Goal: Task Accomplishment & Management: Use online tool/utility

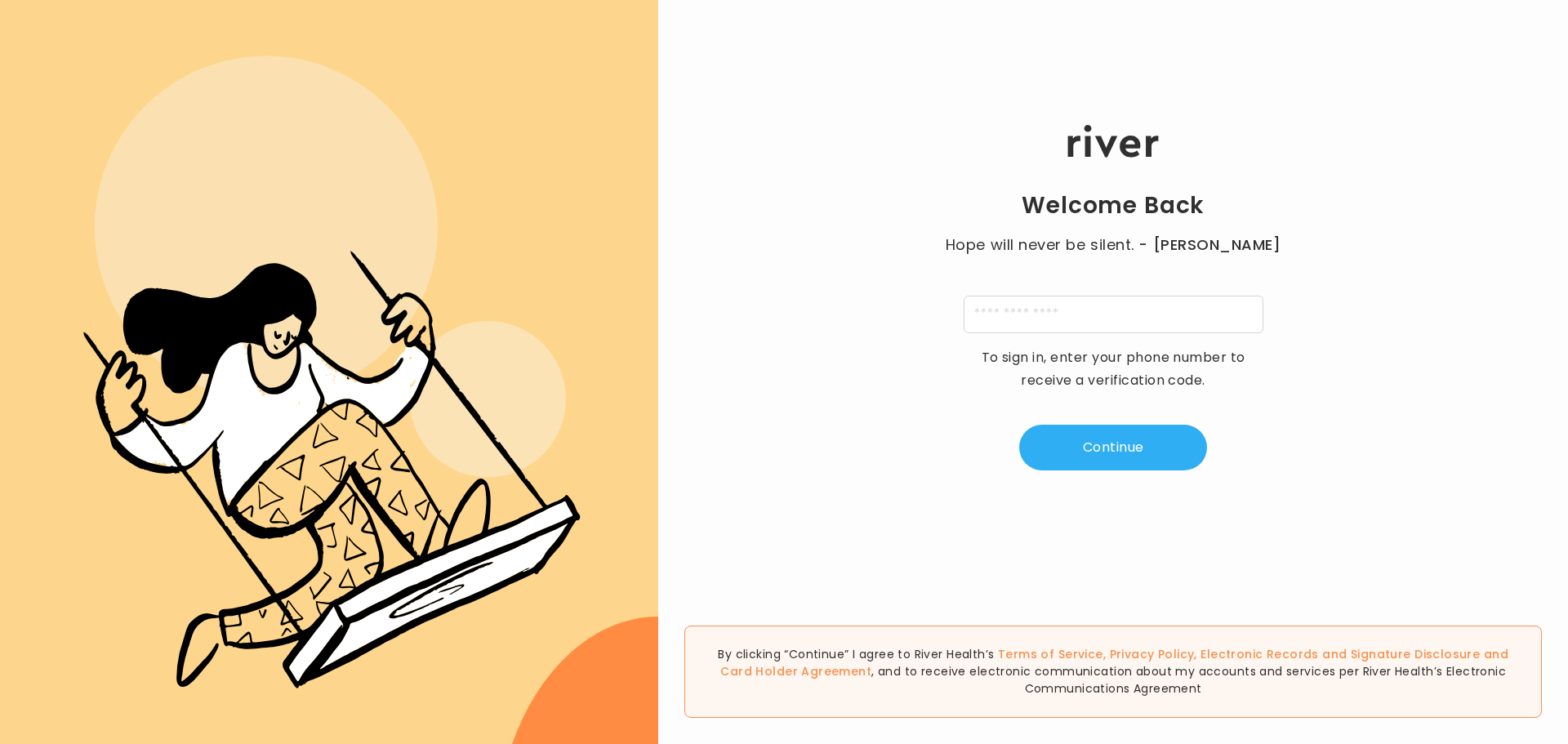
click at [338, 91] on circle at bounding box center [266, 228] width 343 height 343
click at [1015, 317] on input "tel" at bounding box center [1113, 314] width 300 height 37
type input "**********"
click at [1132, 442] on button "Continue" at bounding box center [1113, 447] width 187 height 46
click at [1029, 317] on input "tel" at bounding box center [1032, 314] width 37 height 37
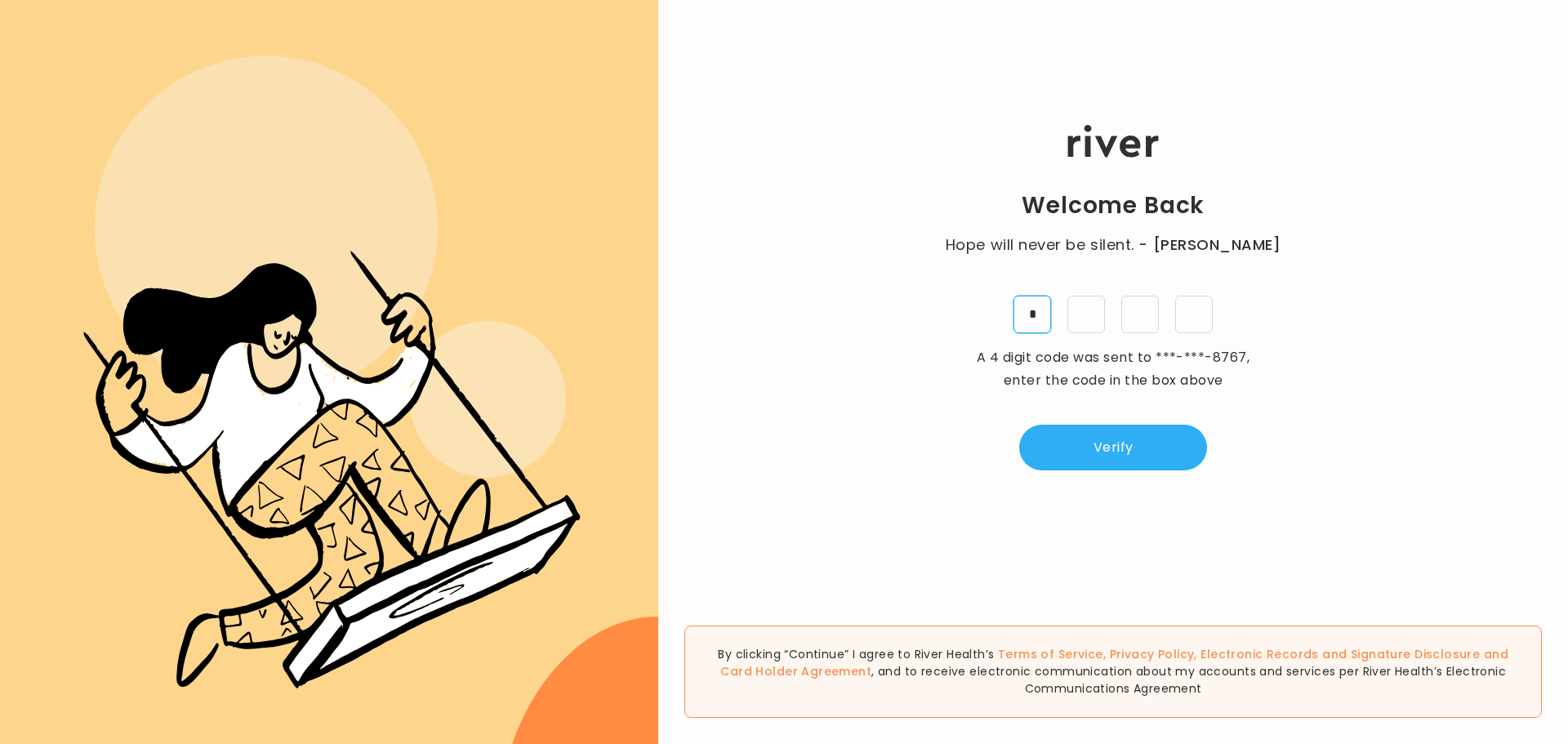
type input "*"
click at [1146, 456] on button "Verify" at bounding box center [1113, 447] width 187 height 46
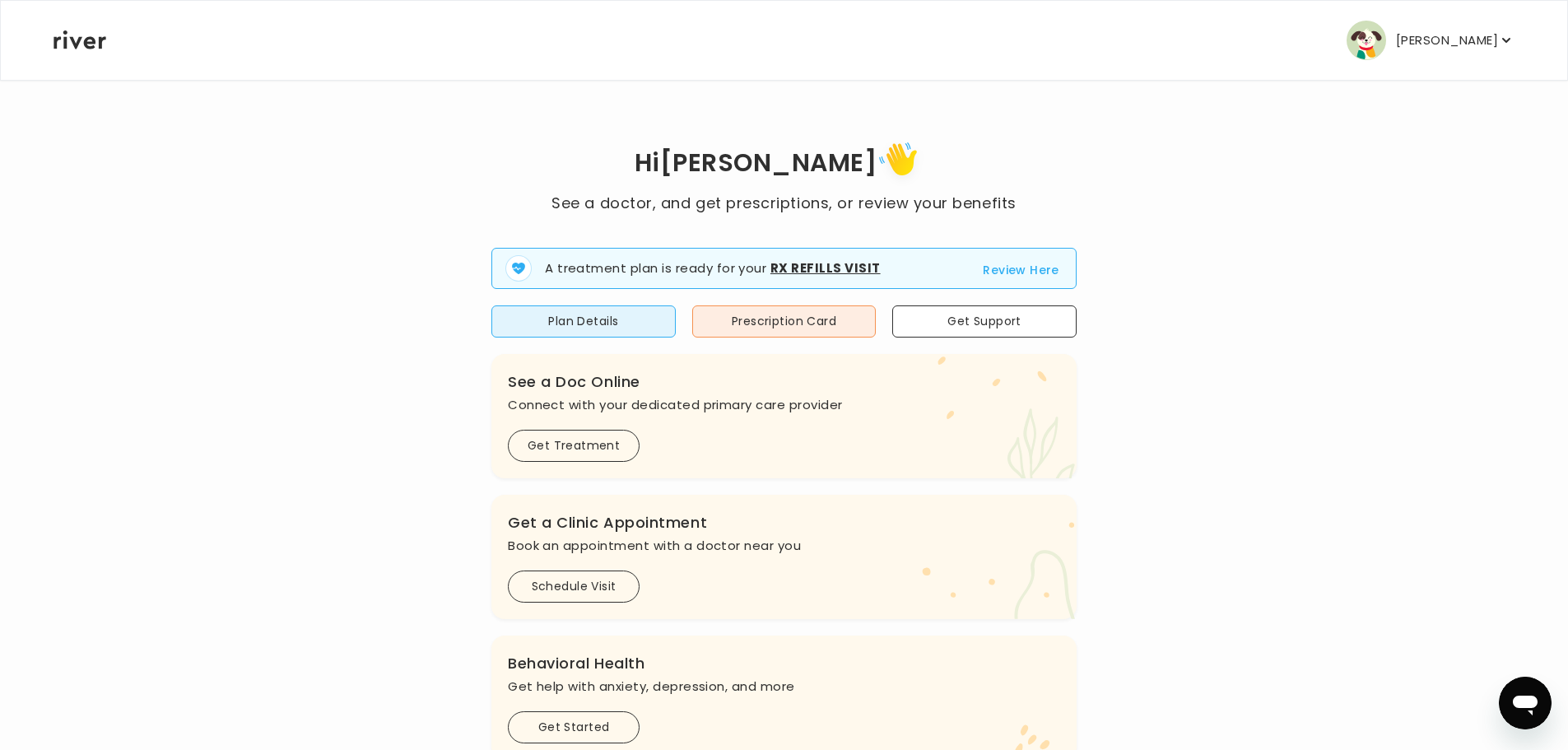
click at [796, 265] on strong "Rx Refills Visit" at bounding box center [826, 267] width 110 height 17
click at [978, 272] on span "A treatment plan is ready for your Rx Refills Visit Review Here" at bounding box center [784, 268] width 585 height 41
click at [1001, 272] on button "Review Here" at bounding box center [1021, 270] width 77 height 20
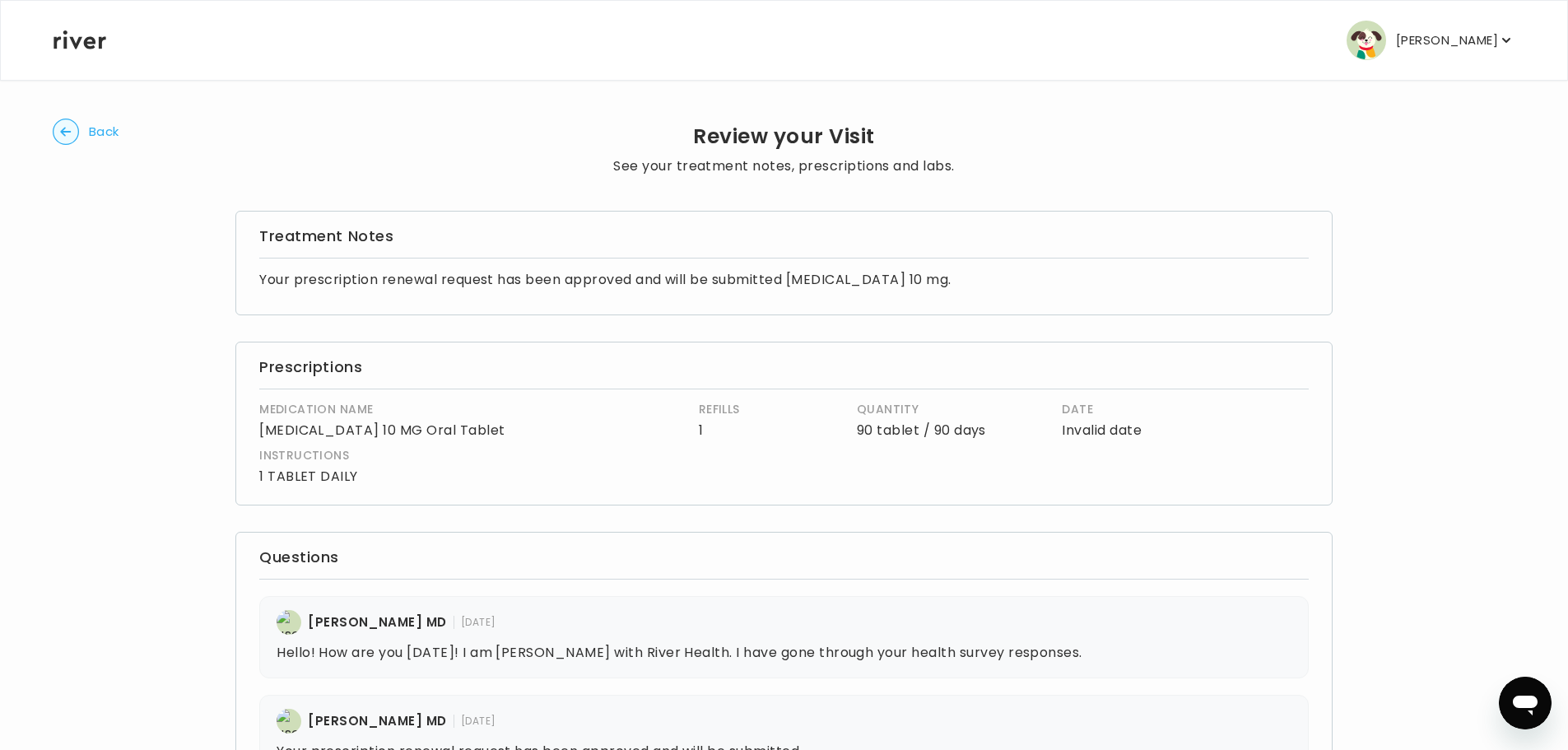
click at [107, 129] on span "Back" at bounding box center [104, 132] width 30 height 23
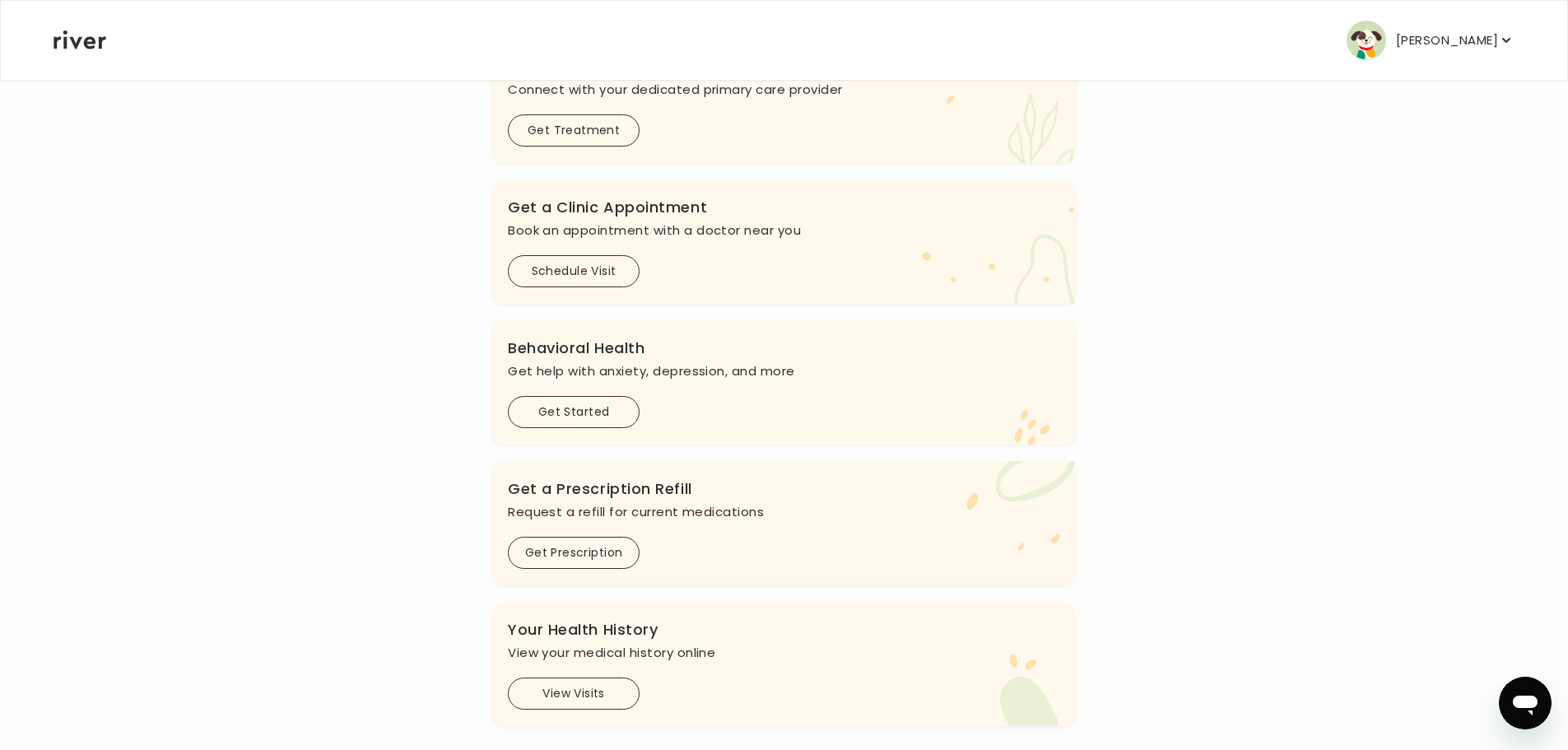
scroll to position [247, 0]
click at [603, 545] on button "Get Prescription" at bounding box center [574, 551] width 132 height 32
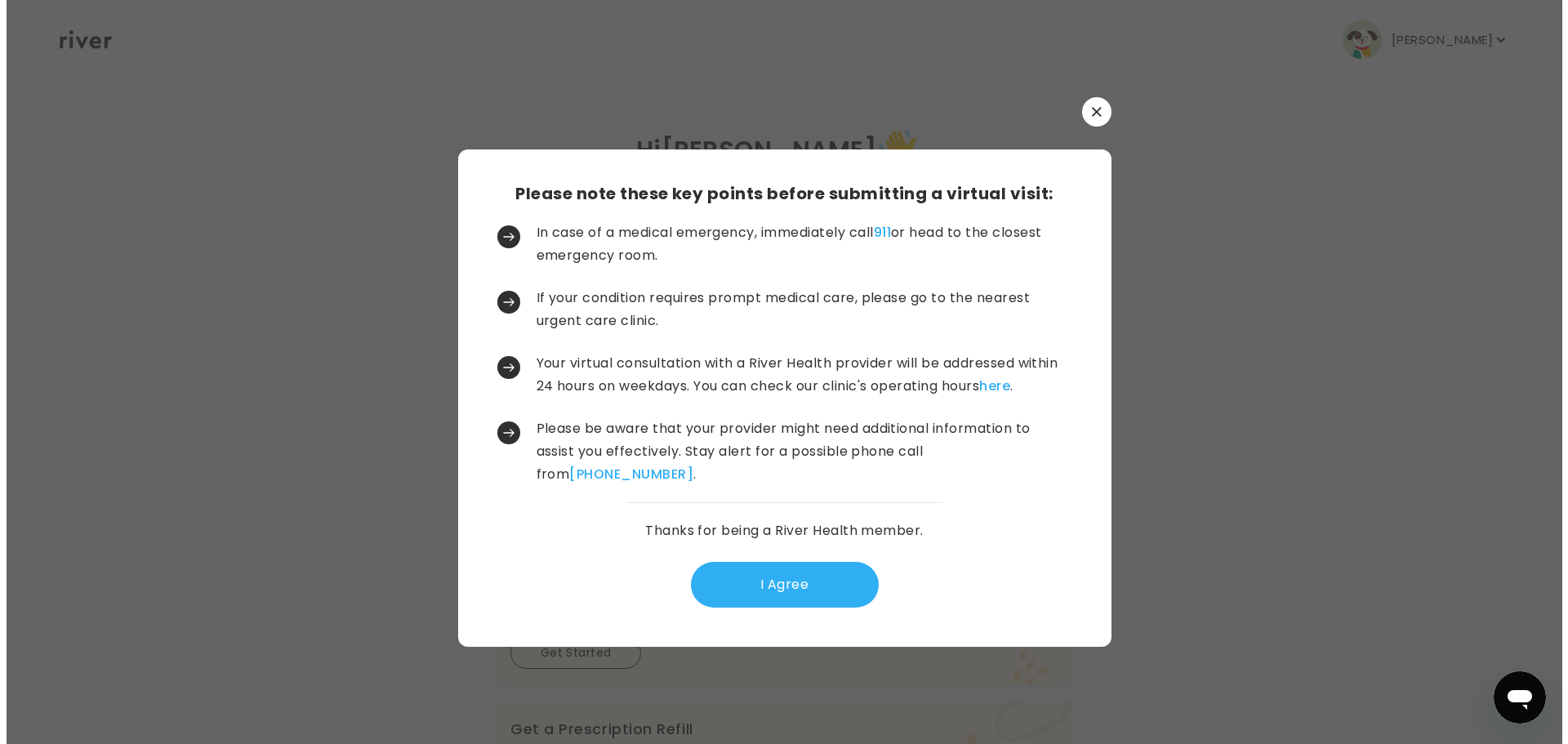
scroll to position [0, 0]
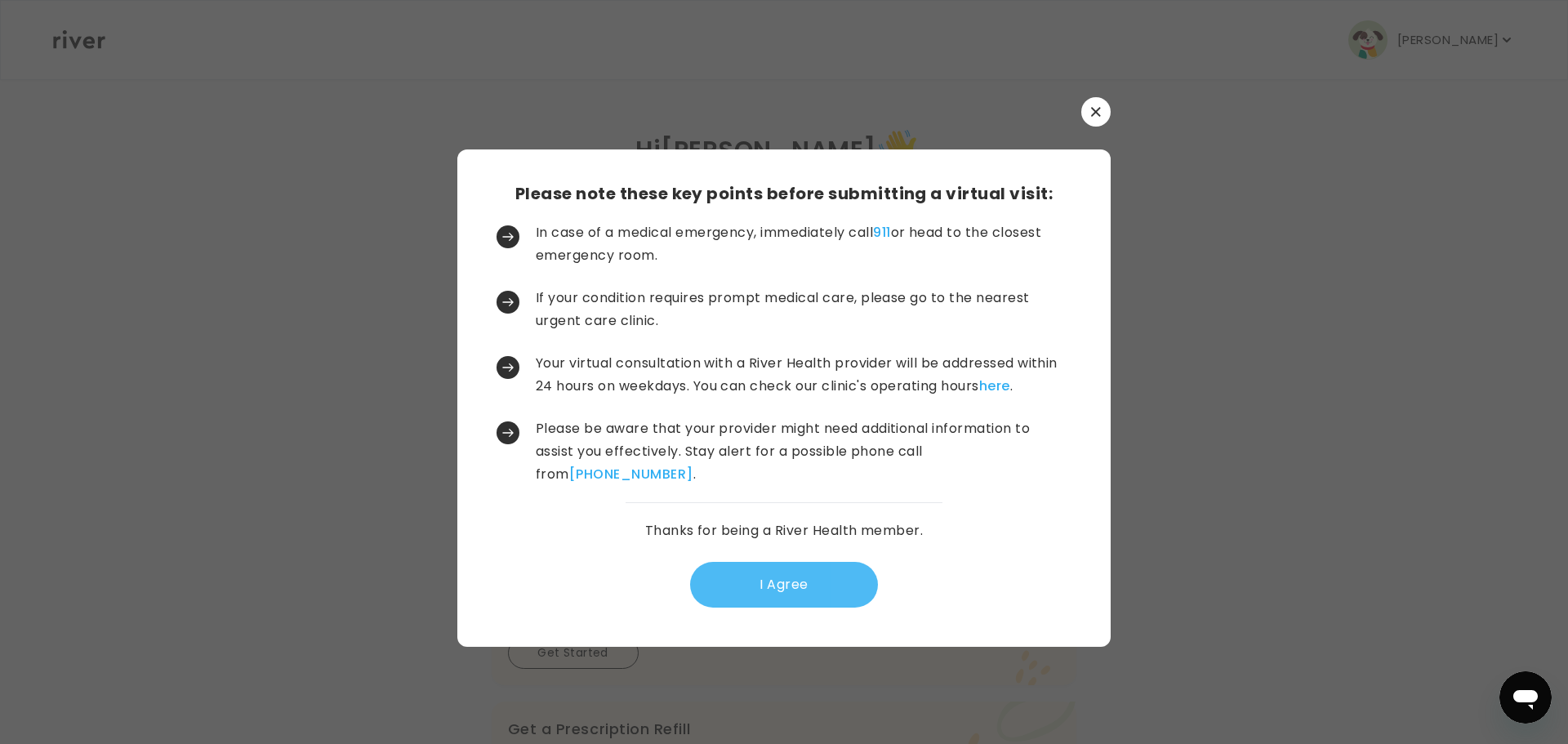
click at [777, 587] on button "I Agree" at bounding box center [784, 585] width 187 height 46
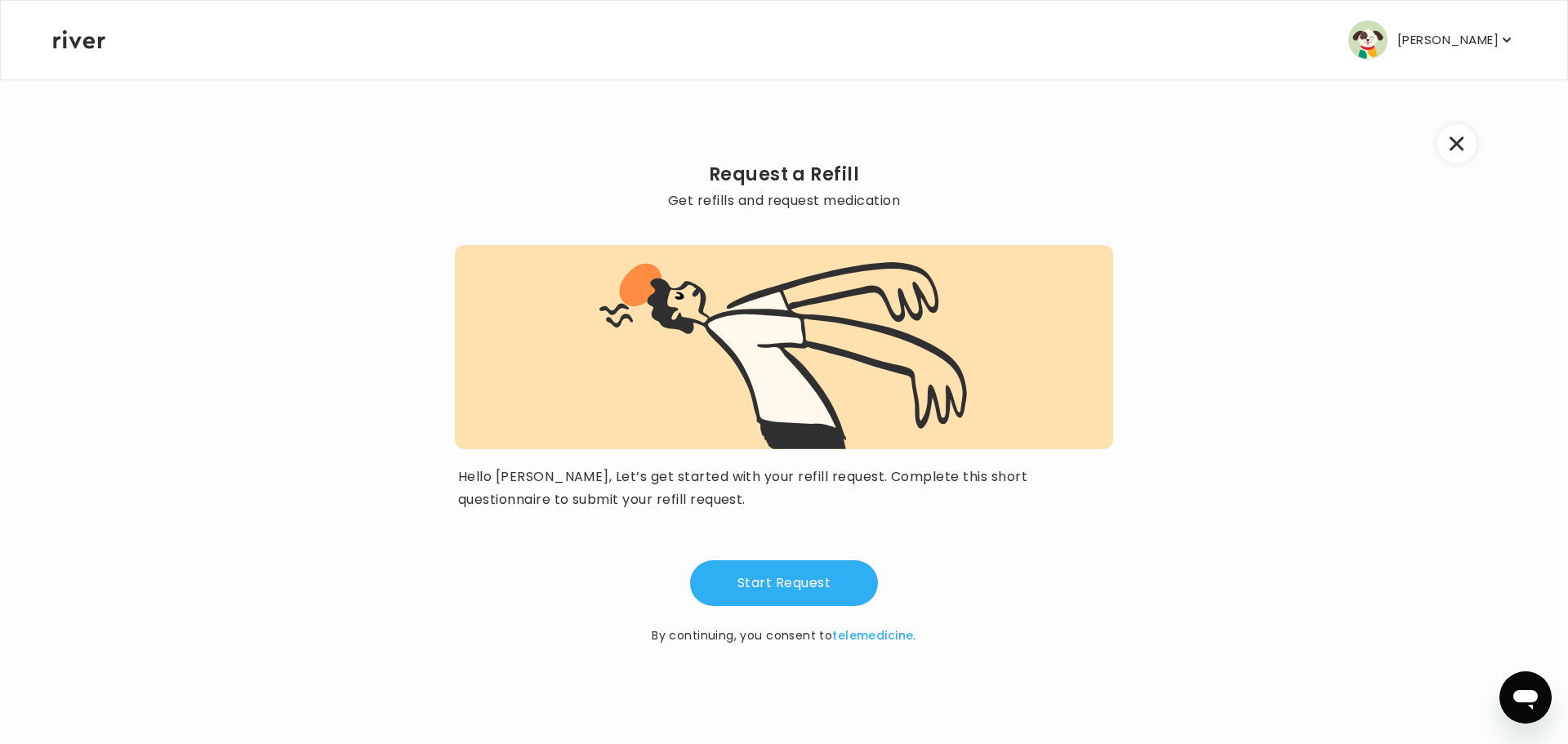
click at [777, 587] on button "Start Request" at bounding box center [784, 583] width 187 height 46
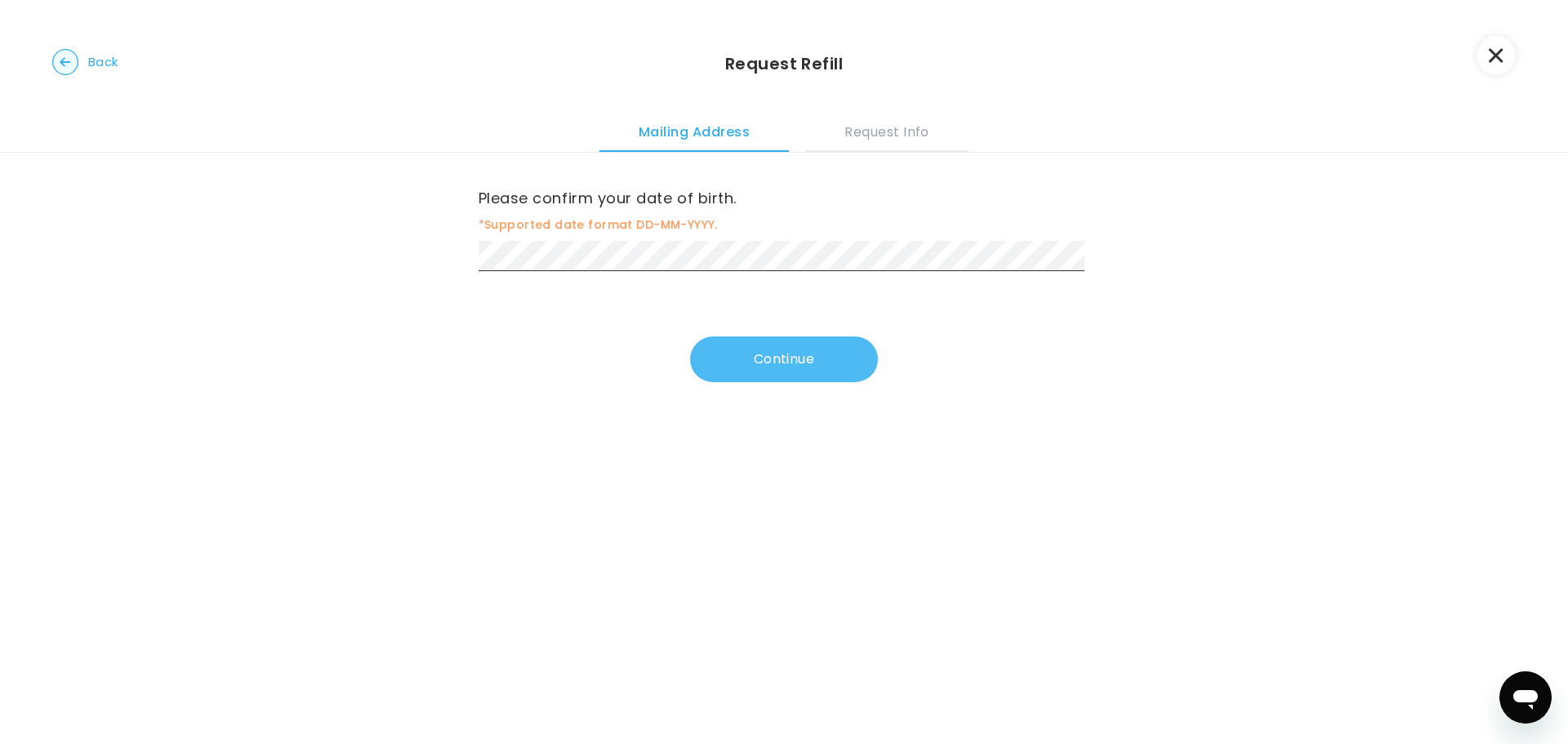
click at [776, 361] on button "Continue" at bounding box center [784, 360] width 187 height 46
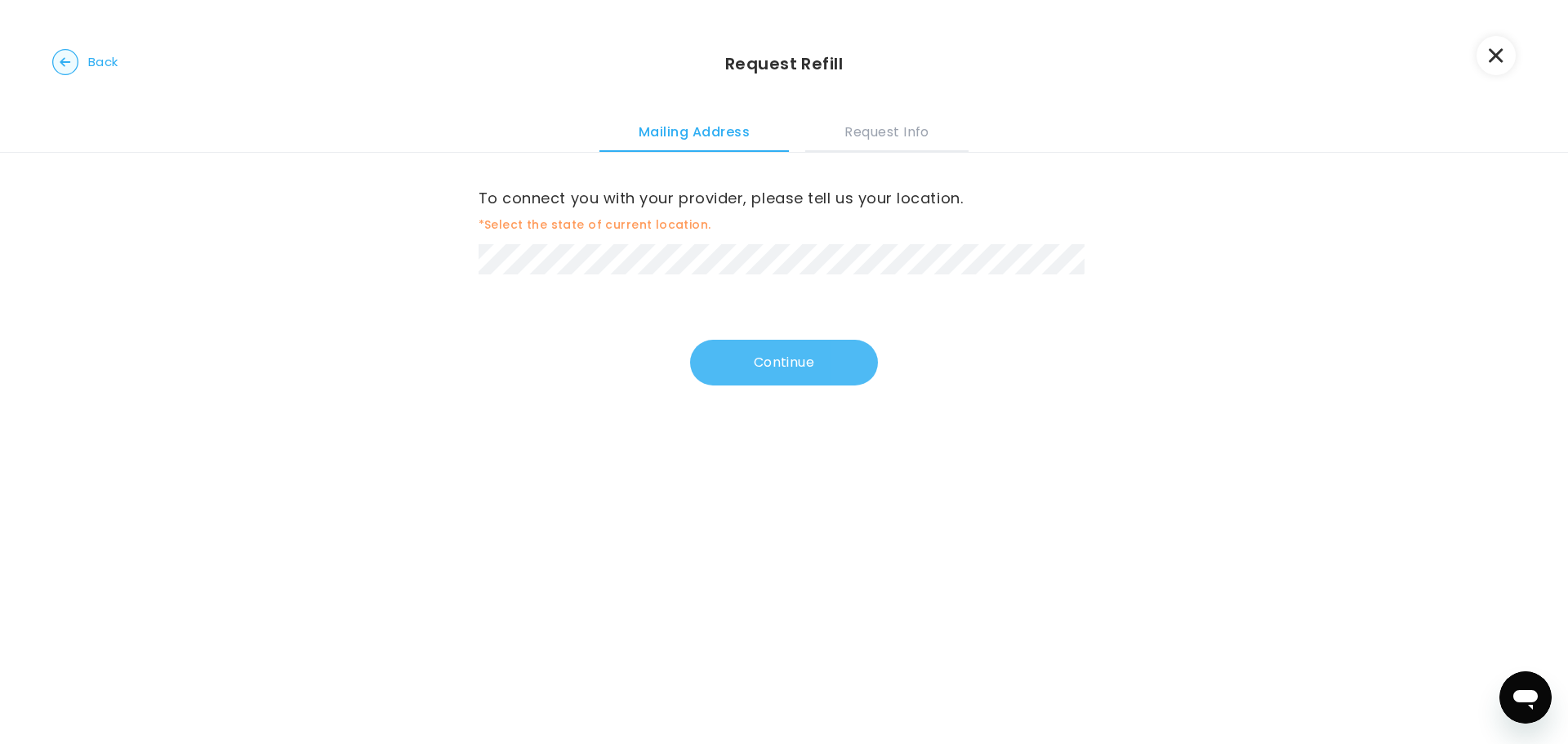
click at [775, 353] on button "Continue" at bounding box center [784, 362] width 187 height 46
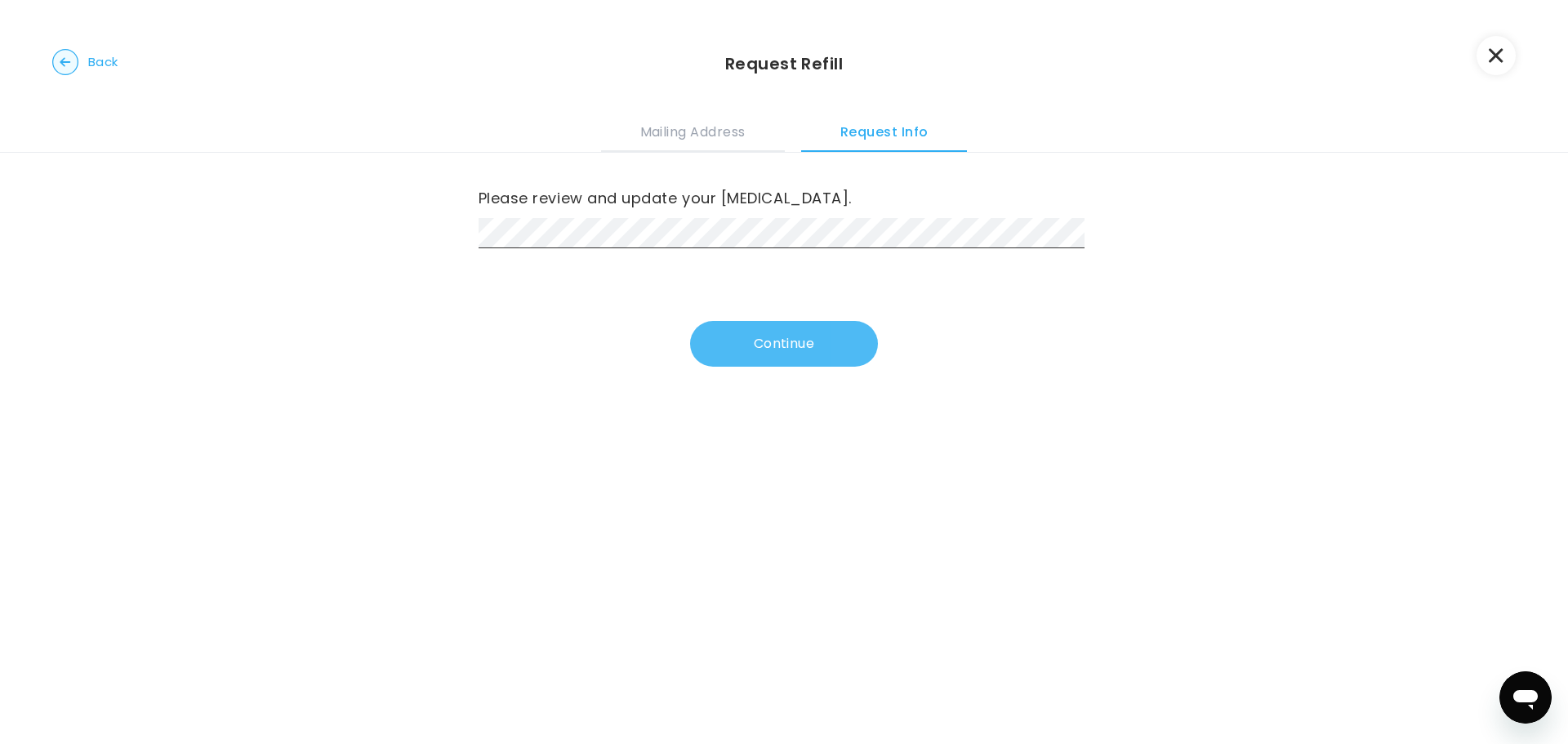
click at [757, 339] on button "Continue" at bounding box center [784, 344] width 187 height 46
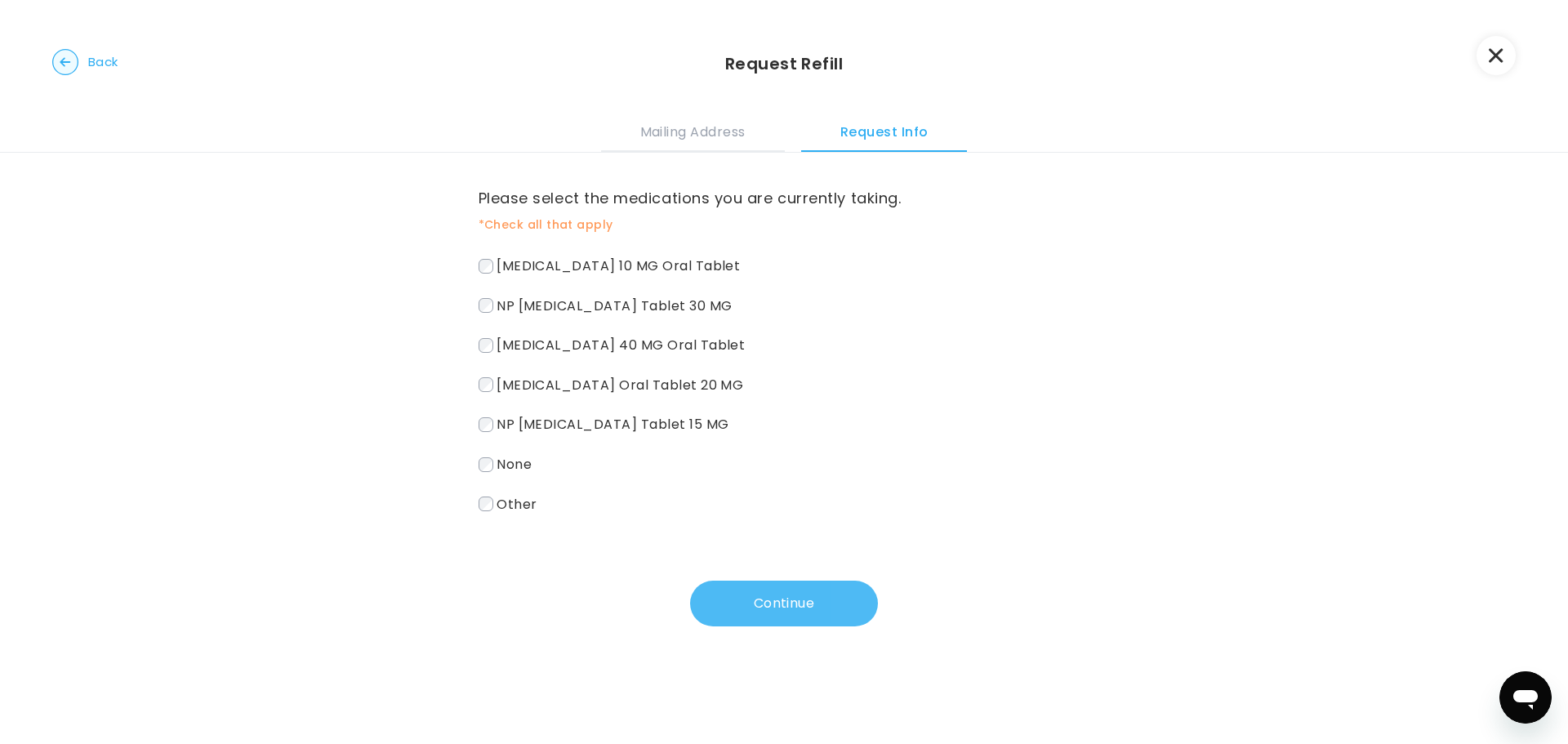
click at [767, 605] on button "Continue" at bounding box center [784, 604] width 187 height 46
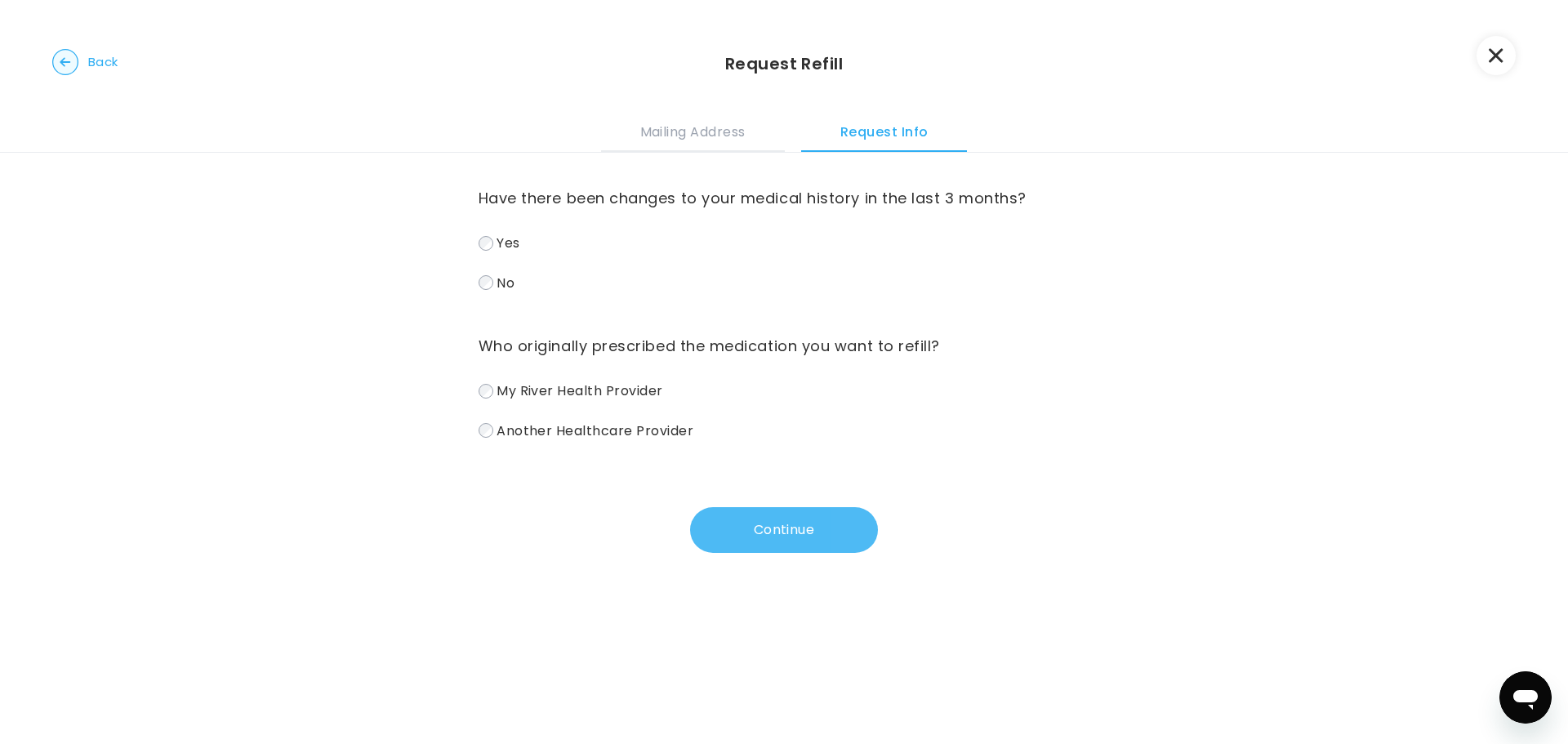
click at [756, 524] on button "Continue" at bounding box center [784, 530] width 187 height 46
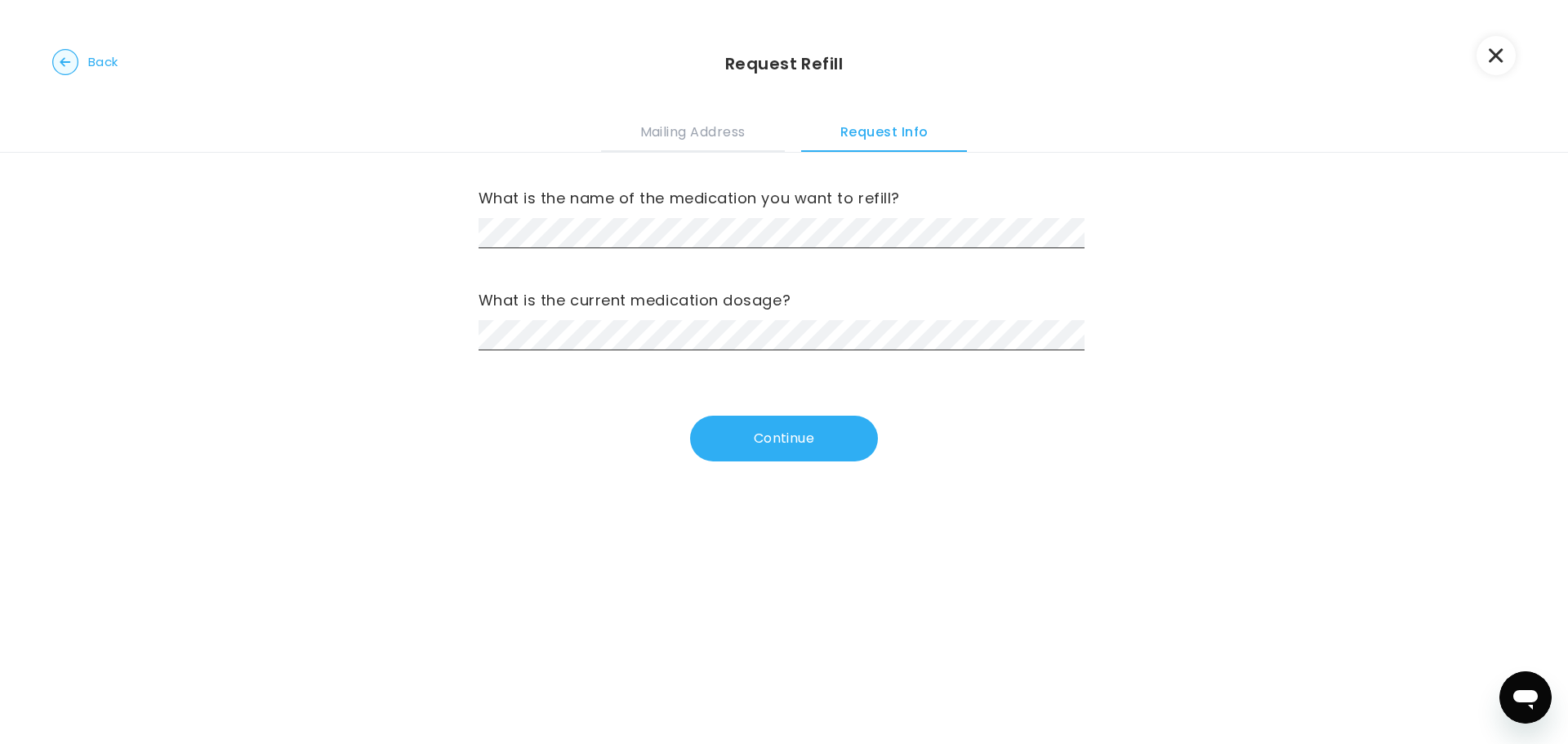
click at [582, 316] on div "What is the current medication dosage?" at bounding box center [784, 318] width 612 height 63
click at [785, 446] on button "Continue" at bounding box center [784, 438] width 187 height 46
click at [778, 439] on button "Continue" at bounding box center [784, 438] width 187 height 46
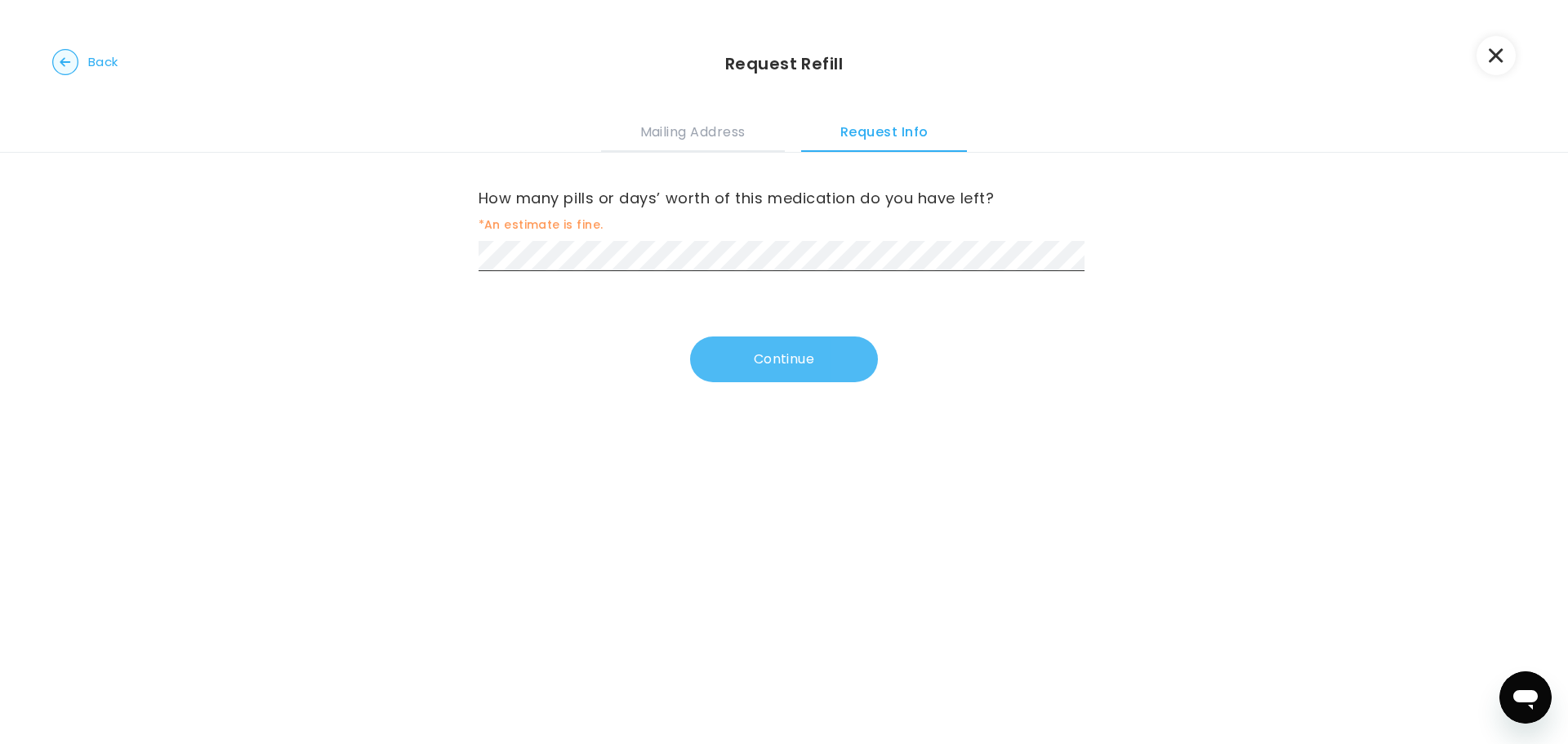
click at [765, 353] on button "Continue" at bounding box center [784, 360] width 187 height 46
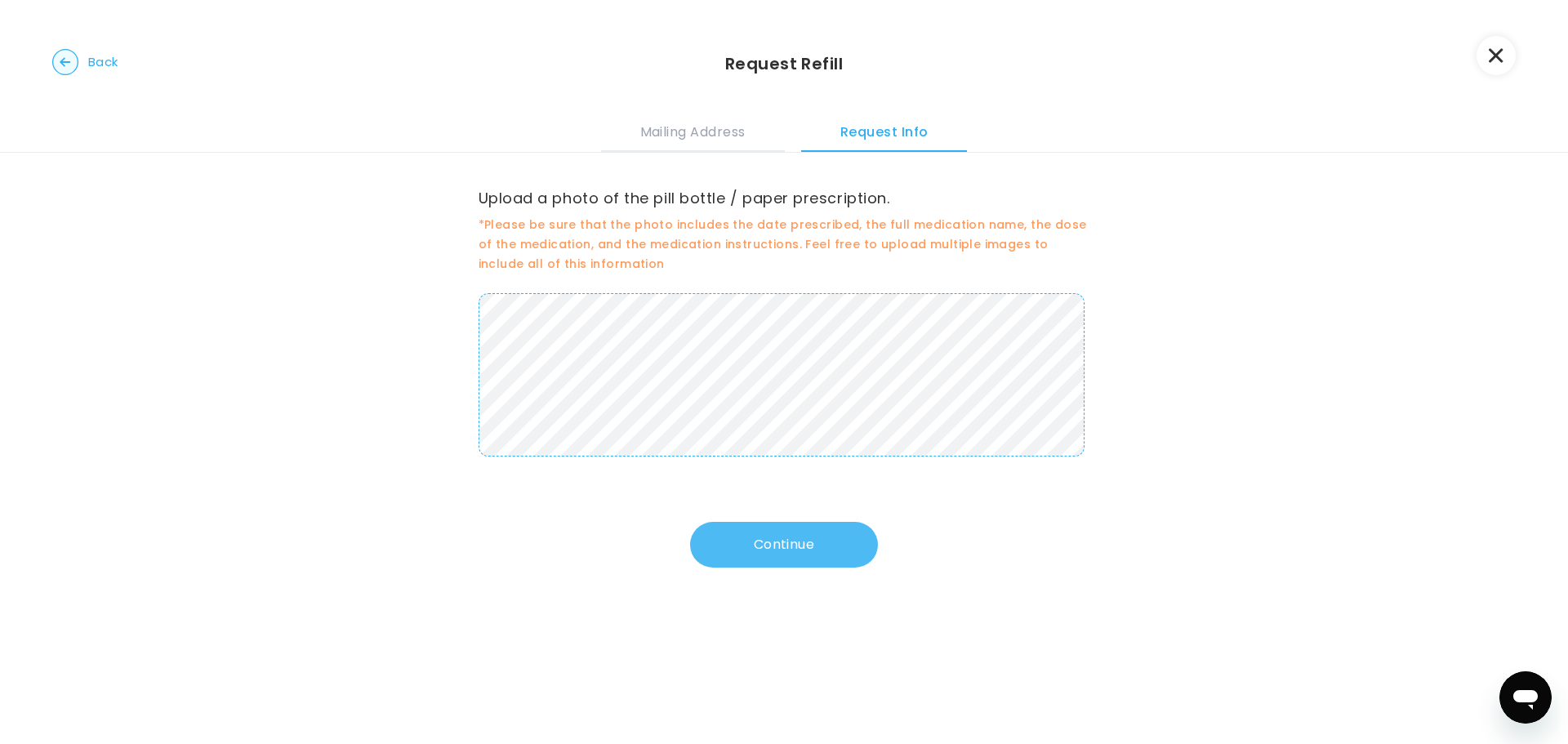
click at [752, 542] on button "Continue" at bounding box center [784, 544] width 187 height 46
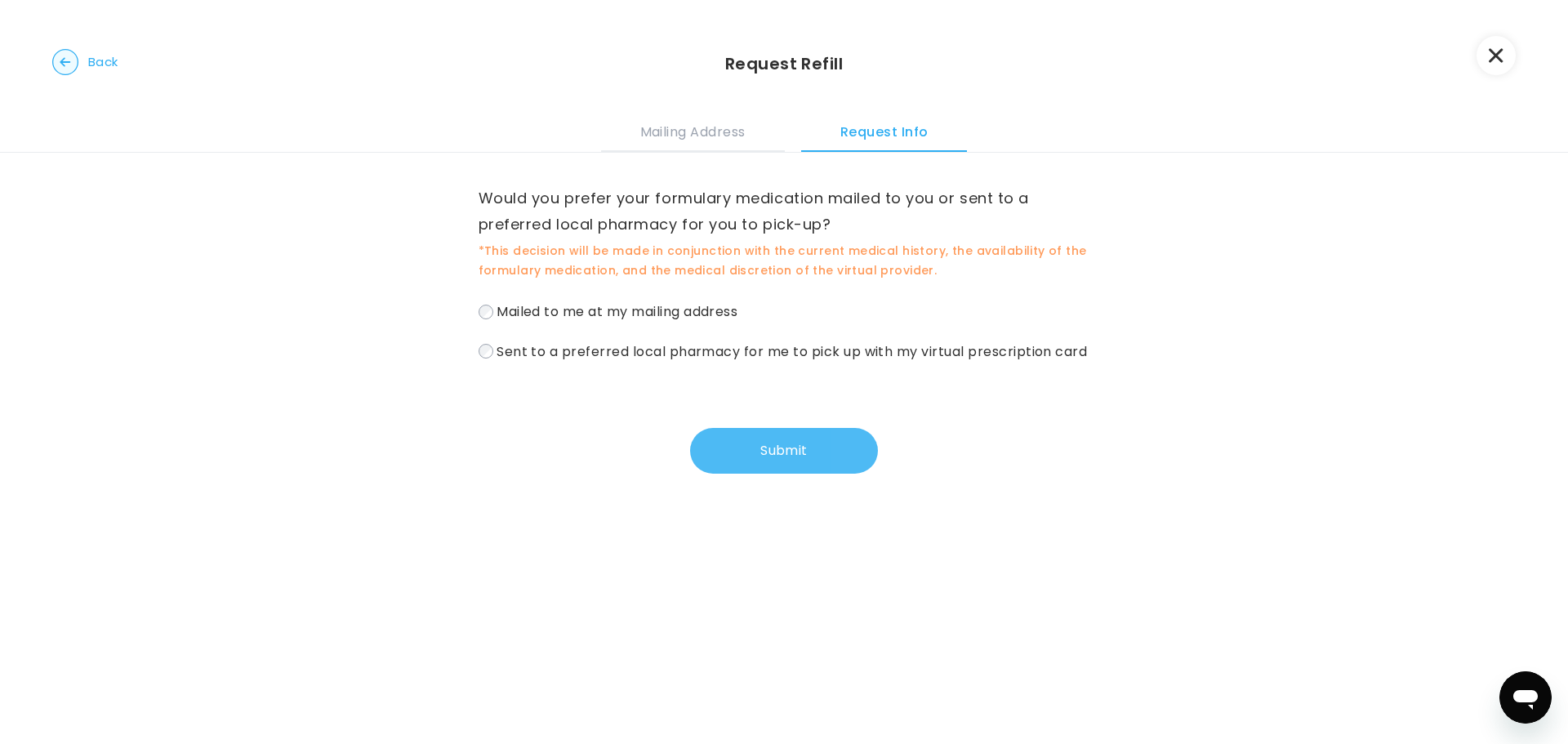
click at [800, 474] on button "Submit" at bounding box center [784, 451] width 187 height 46
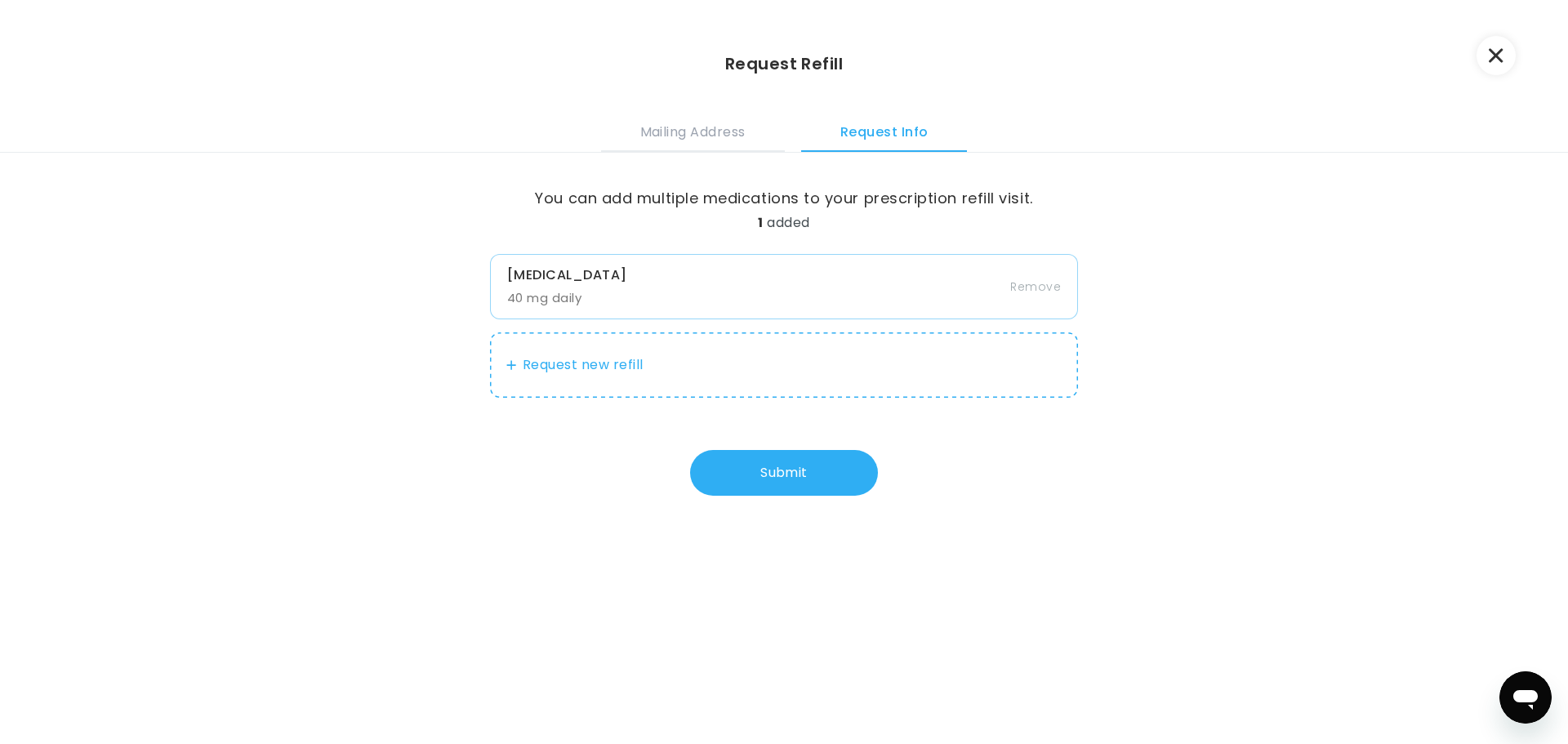
click at [799, 474] on button "Submit" at bounding box center [784, 473] width 187 height 46
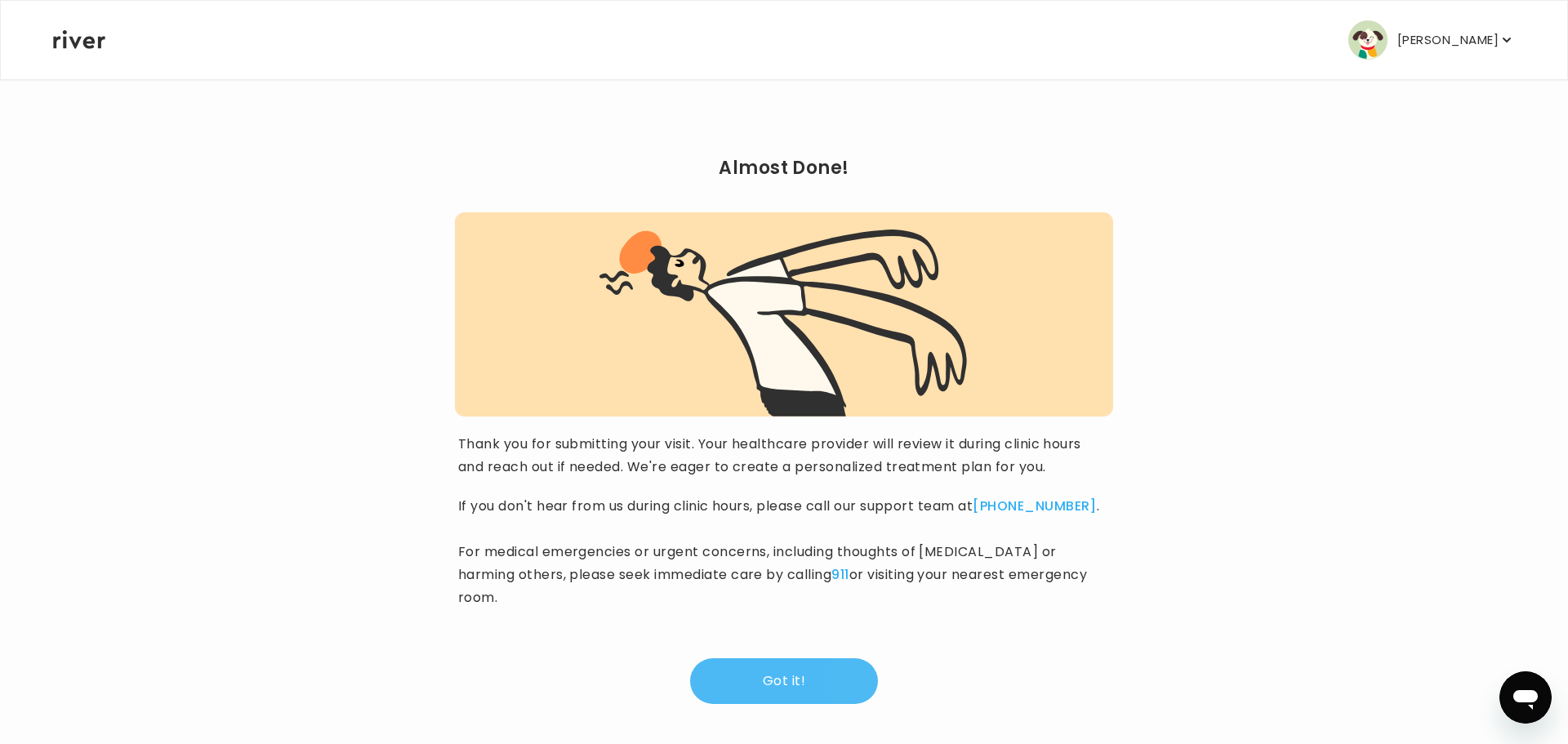
click at [795, 666] on button "Got it!" at bounding box center [784, 681] width 187 height 46
